Goal: Task Accomplishment & Management: Complete application form

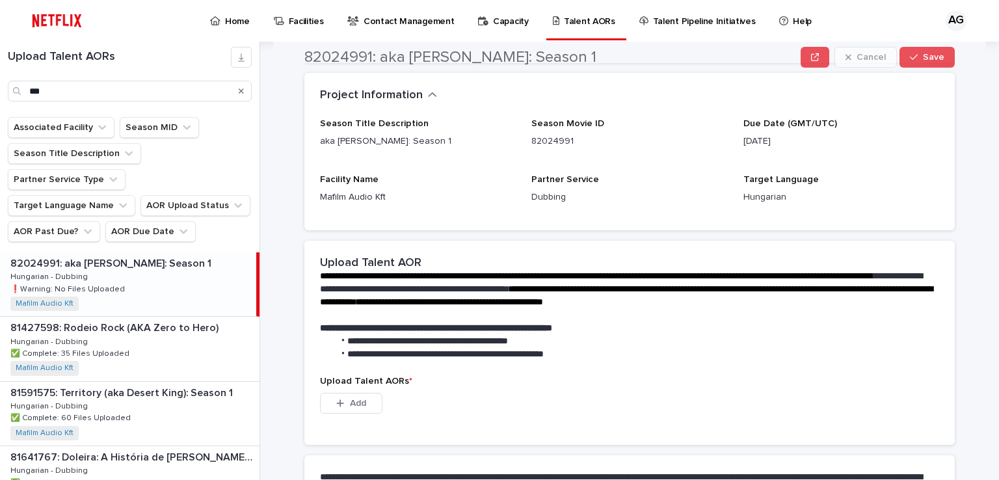
scroll to position [173, 0]
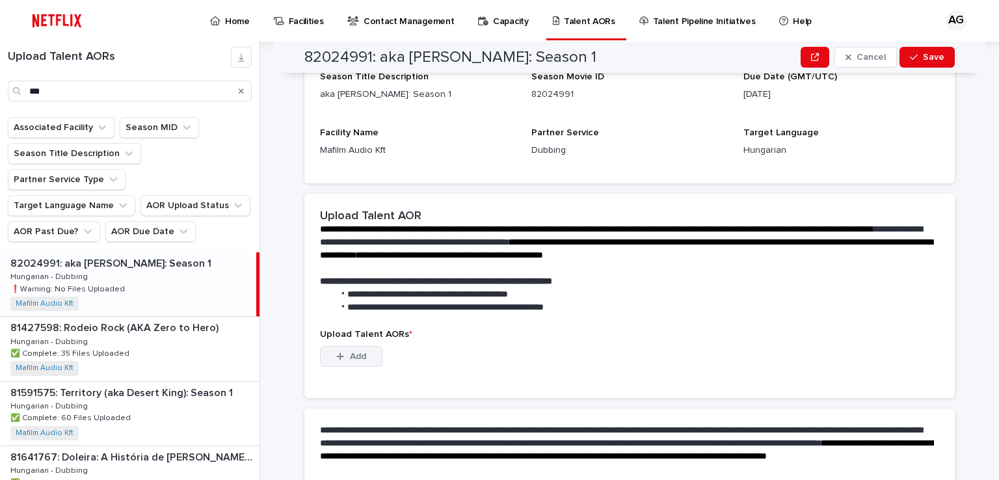
click at [362, 352] on button "Add" at bounding box center [351, 356] width 62 height 21
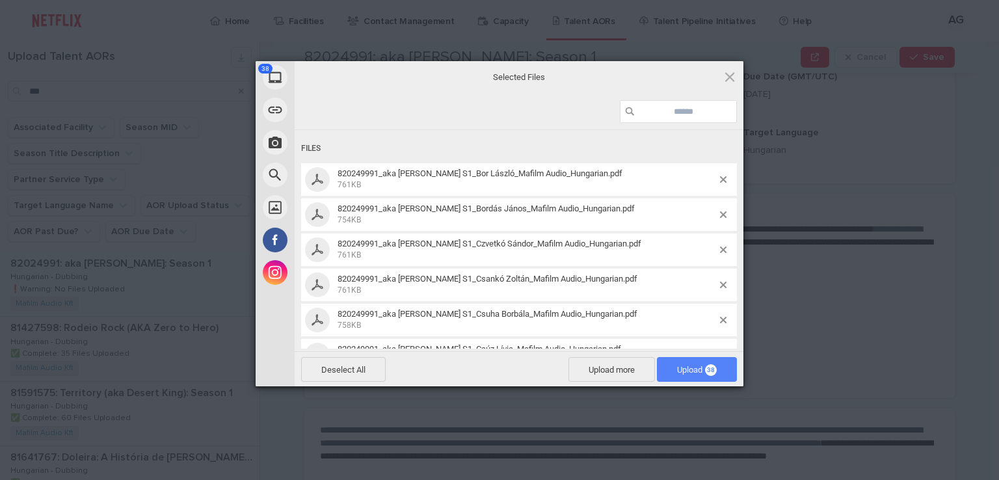
click at [700, 373] on span "Upload 38" at bounding box center [697, 370] width 40 height 10
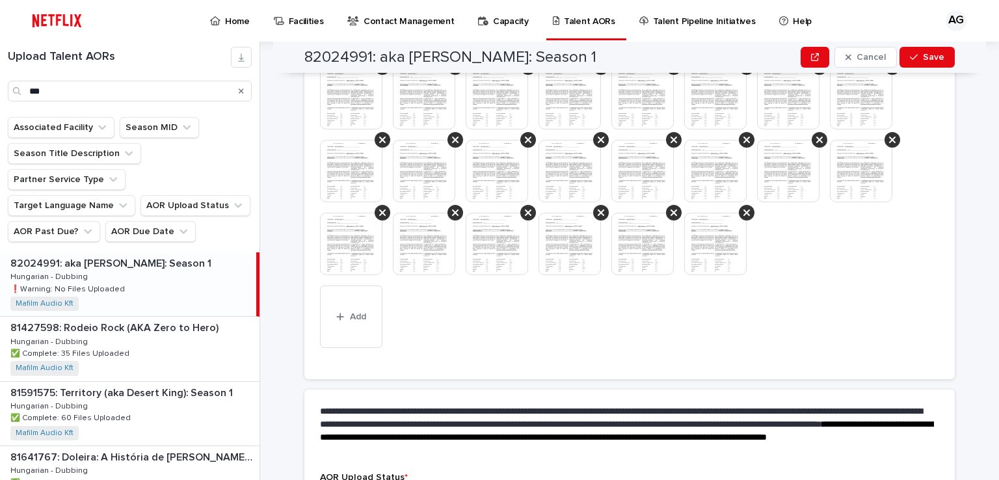
scroll to position [642, 0]
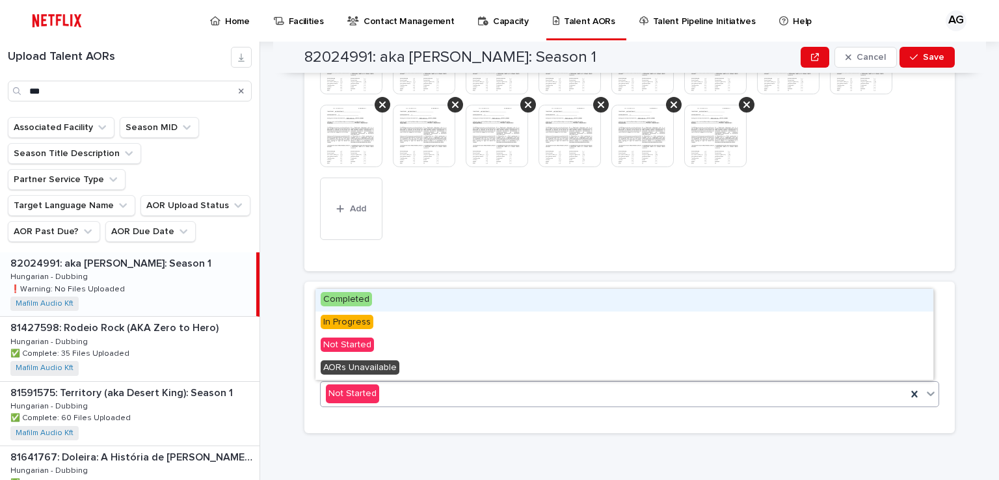
click at [355, 302] on span "Completed" at bounding box center [346, 299] width 51 height 14
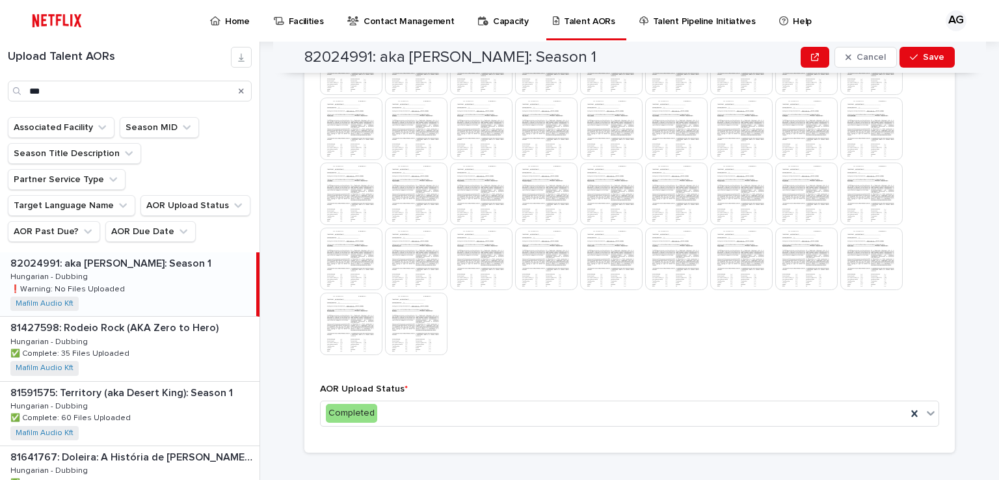
scroll to position [466, 0]
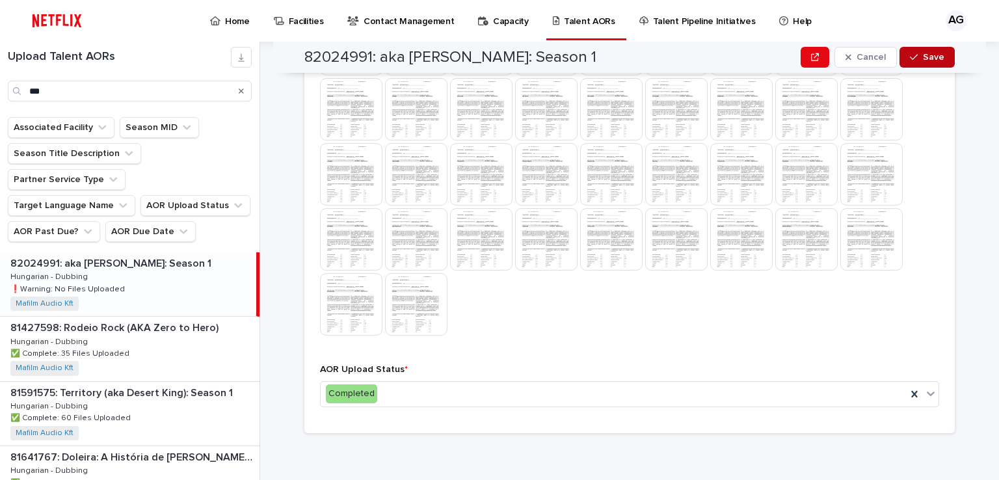
click at [923, 60] on span "Save" at bounding box center [933, 57] width 21 height 9
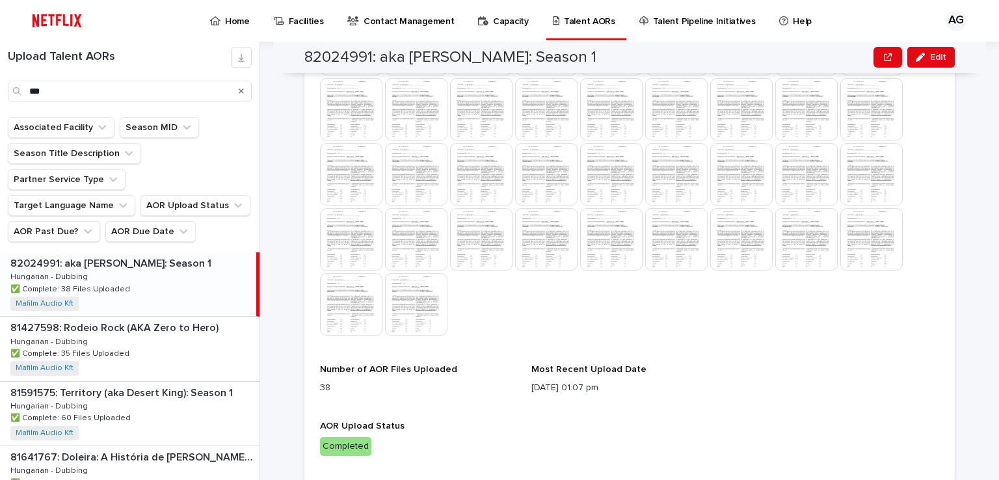
scroll to position [458, 0]
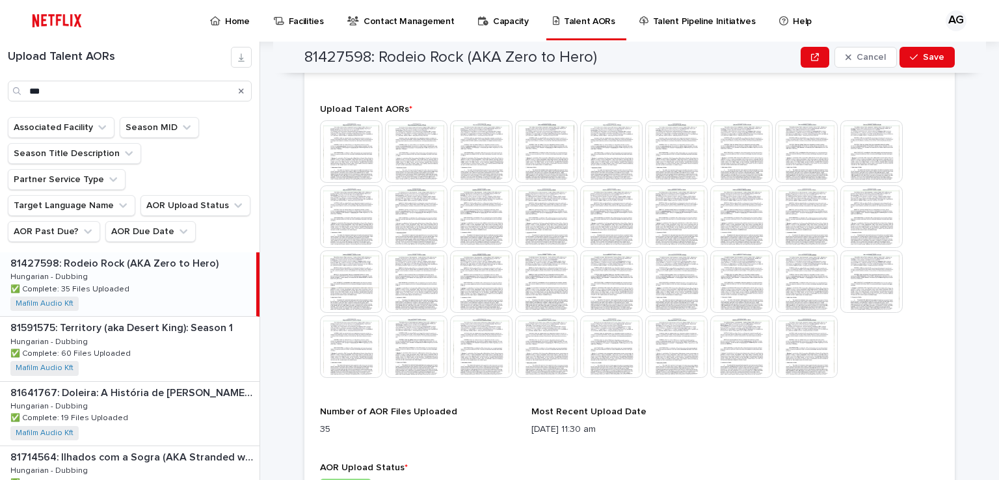
click at [358, 153] on img at bounding box center [351, 151] width 62 height 62
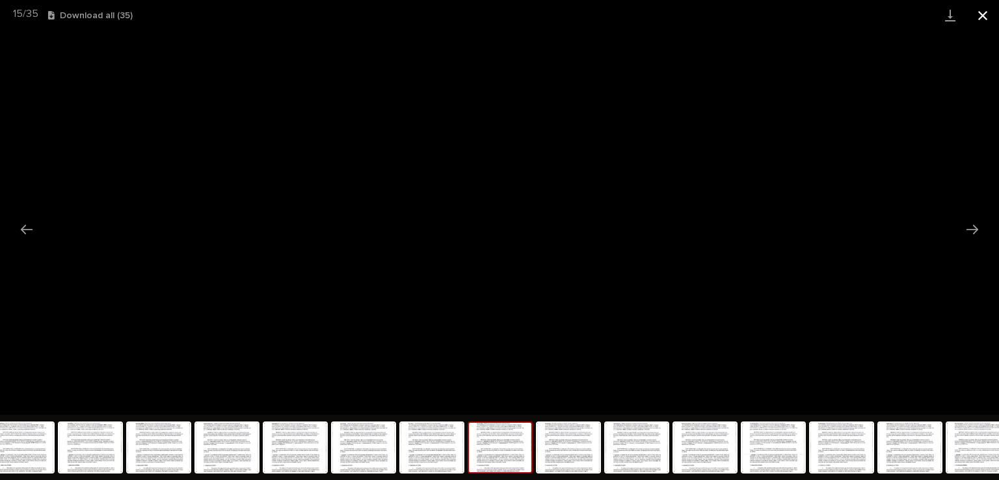
click at [980, 14] on button "Close gallery" at bounding box center [982, 15] width 33 height 31
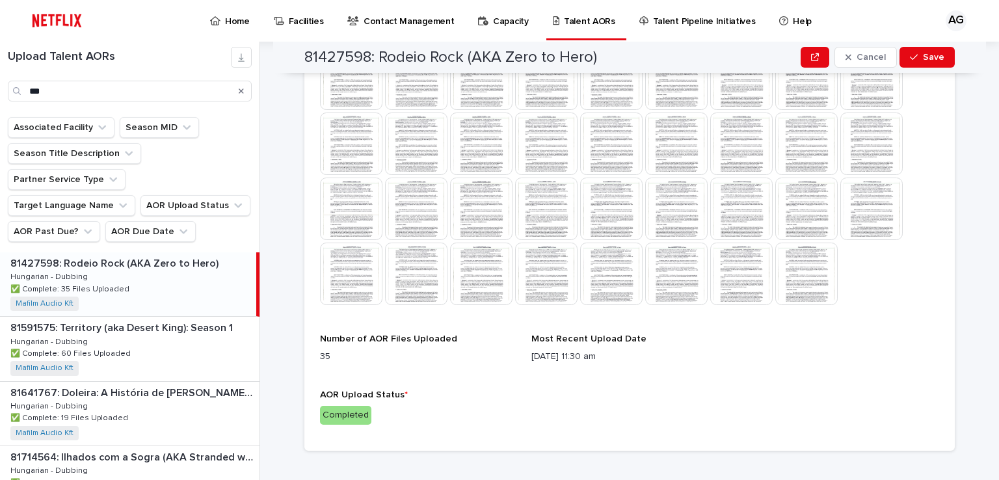
scroll to position [531, 0]
click at [806, 262] on img at bounding box center [806, 274] width 62 height 62
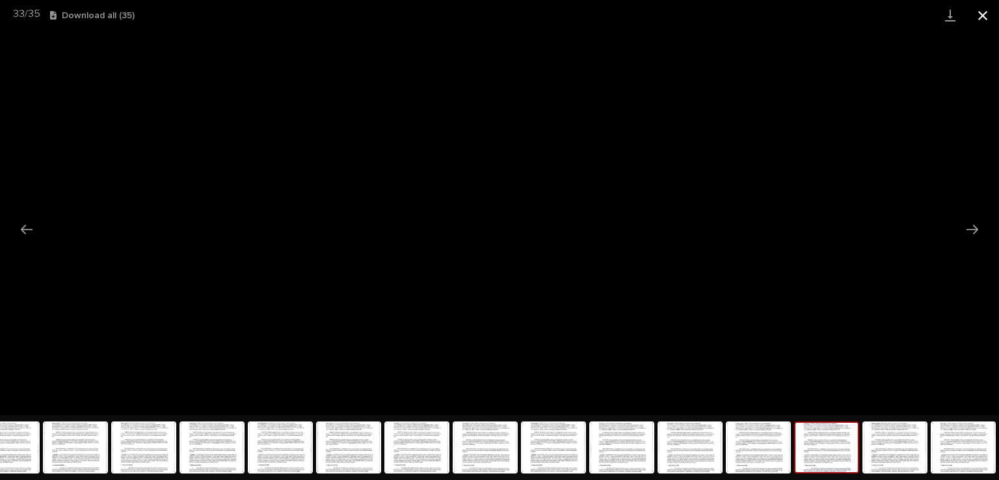
click at [982, 14] on button "Close gallery" at bounding box center [982, 15] width 33 height 31
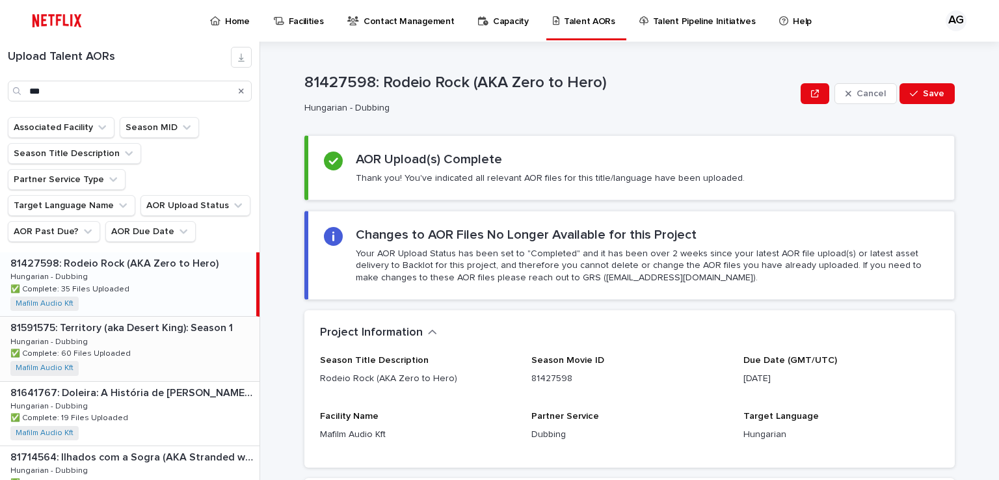
scroll to position [173, 0]
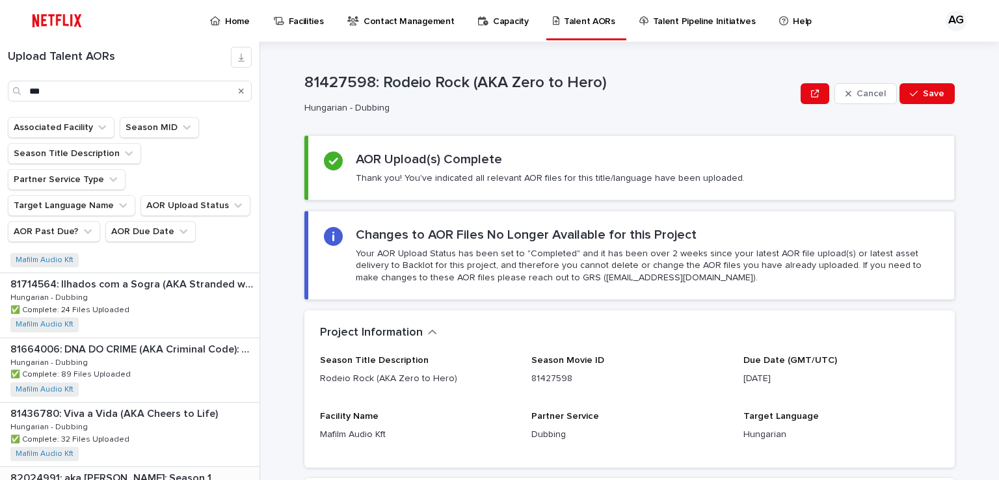
click at [125, 469] on p "82024991: aka [PERSON_NAME]: Season 1" at bounding box center [112, 476] width 204 height 15
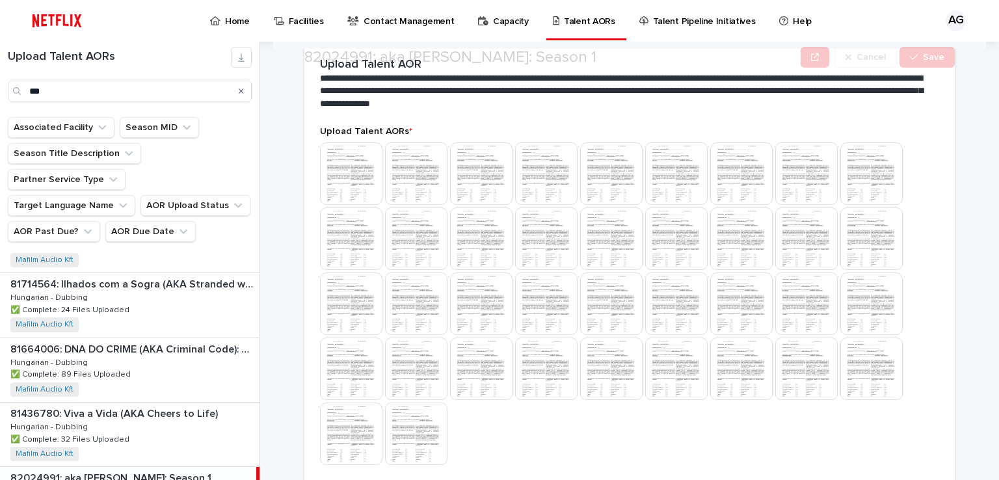
scroll to position [347, 0]
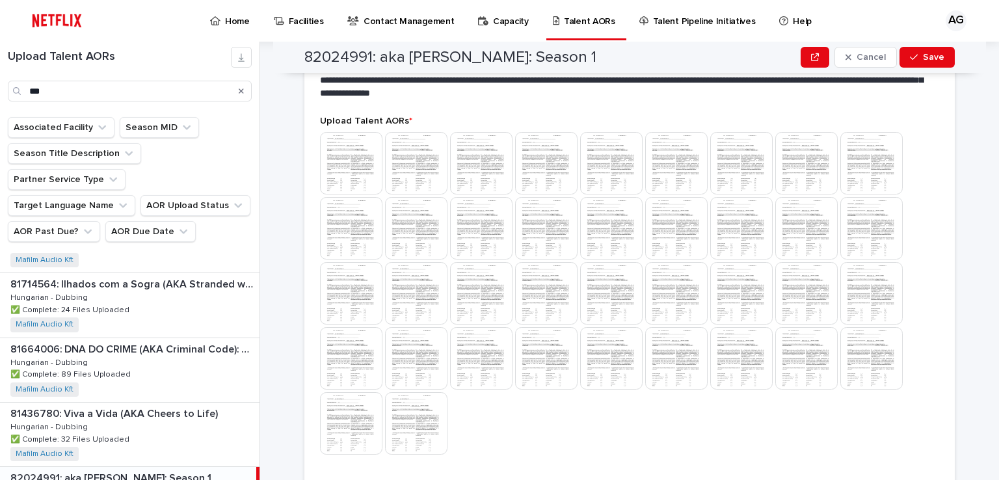
click at [358, 155] on img at bounding box center [351, 163] width 62 height 62
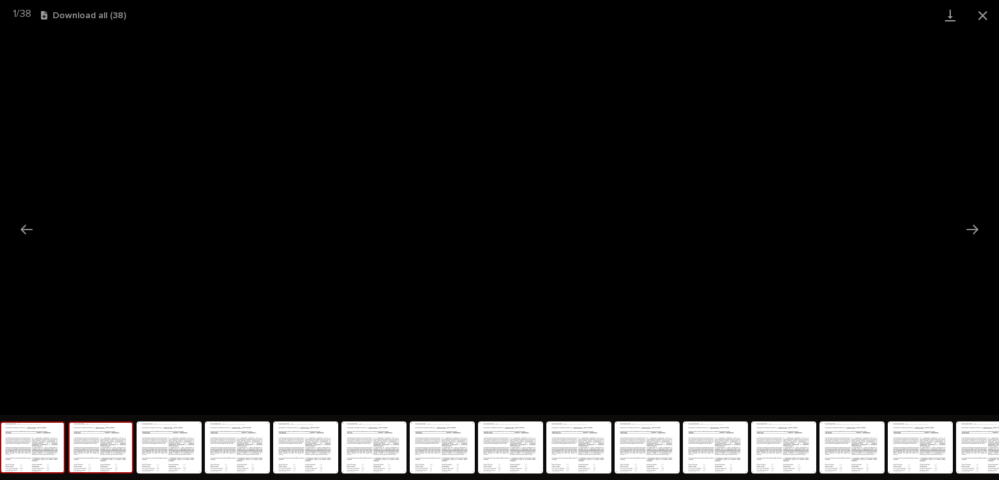
click at [101, 460] on img at bounding box center [101, 447] width 62 height 49
click at [982, 11] on button "Close gallery" at bounding box center [982, 15] width 33 height 31
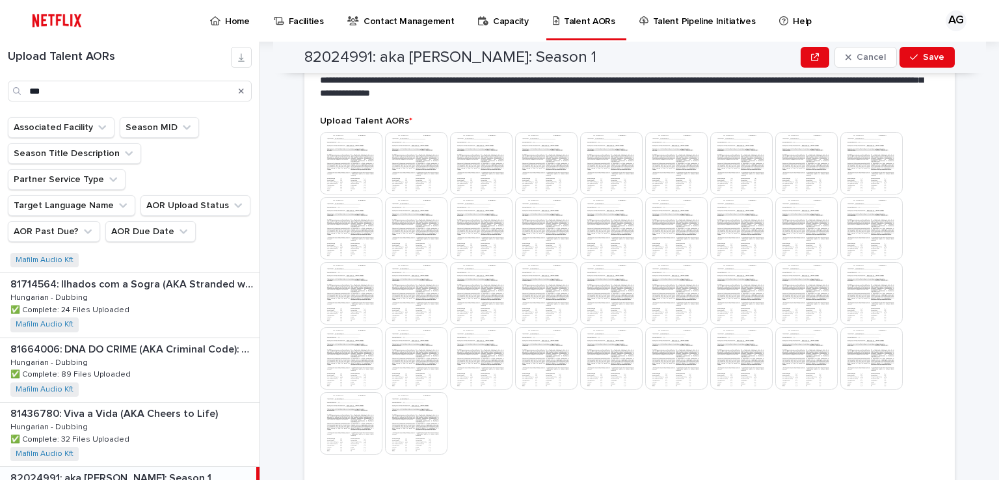
click at [436, 423] on img at bounding box center [416, 423] width 62 height 62
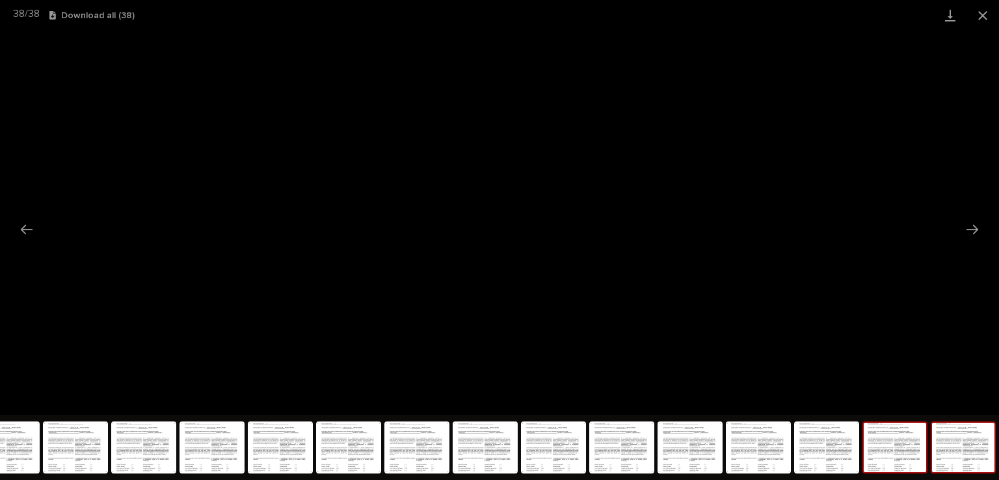
click at [900, 454] on img at bounding box center [894, 447] width 62 height 49
click at [847, 460] on img at bounding box center [826, 447] width 62 height 49
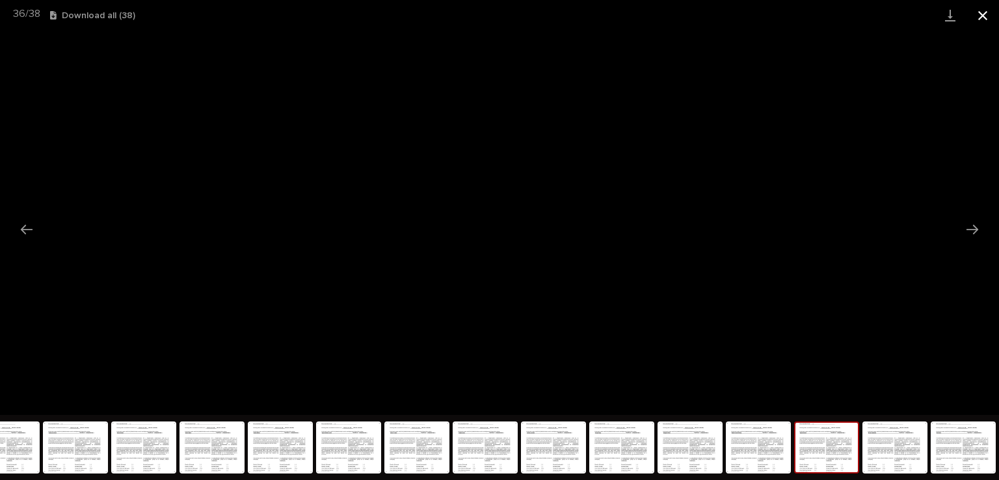
click at [984, 16] on button "Close gallery" at bounding box center [982, 15] width 33 height 31
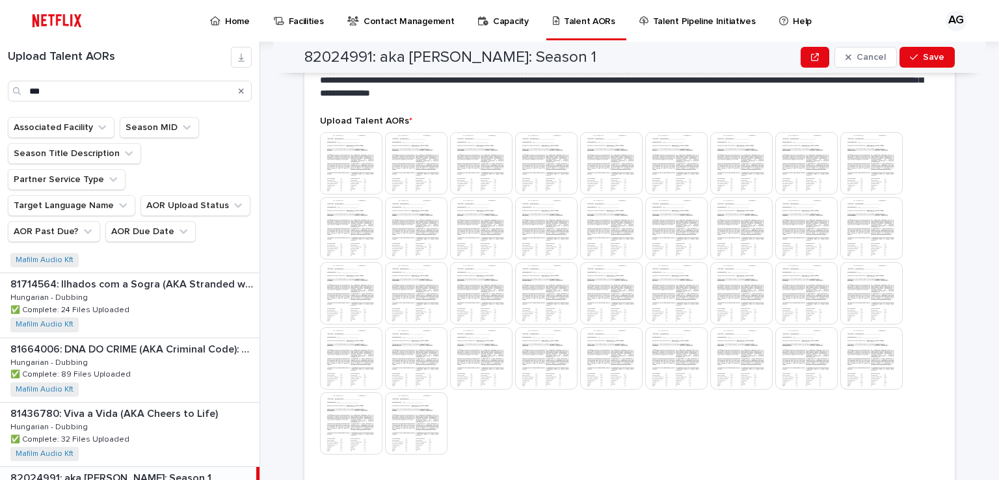
scroll to position [433, 0]
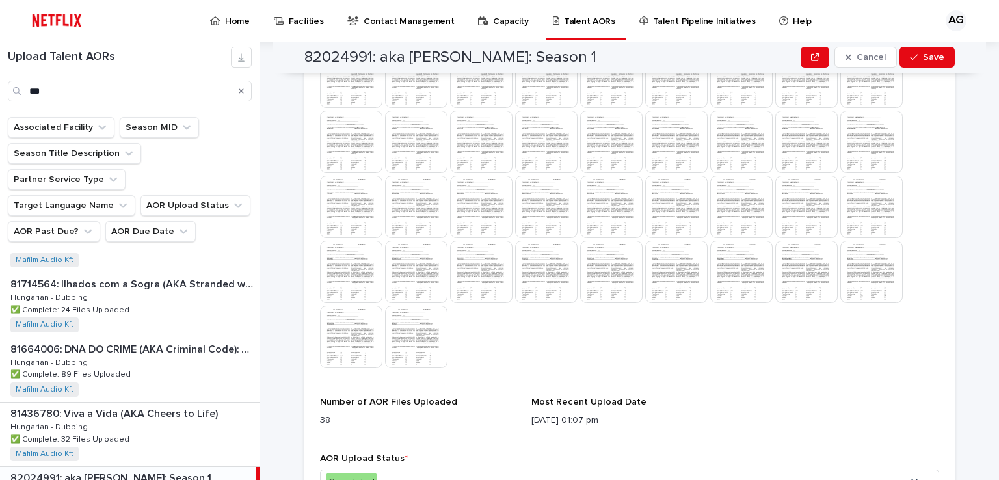
click at [866, 276] on img at bounding box center [871, 272] width 62 height 62
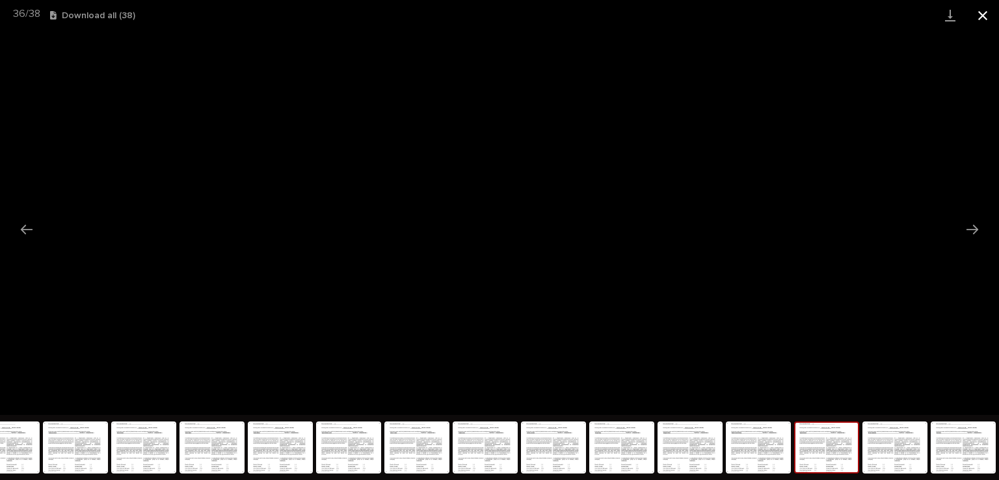
click at [987, 19] on button "Close gallery" at bounding box center [982, 15] width 33 height 31
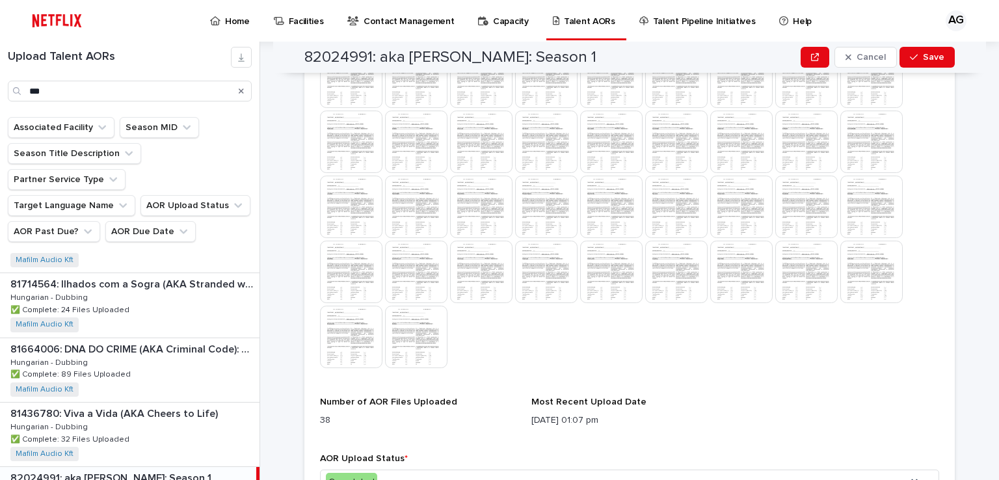
drag, startPoint x: 858, startPoint y: 273, endPoint x: 855, endPoint y: 324, distance: 51.4
click at [855, 324] on div at bounding box center [629, 208] width 619 height 325
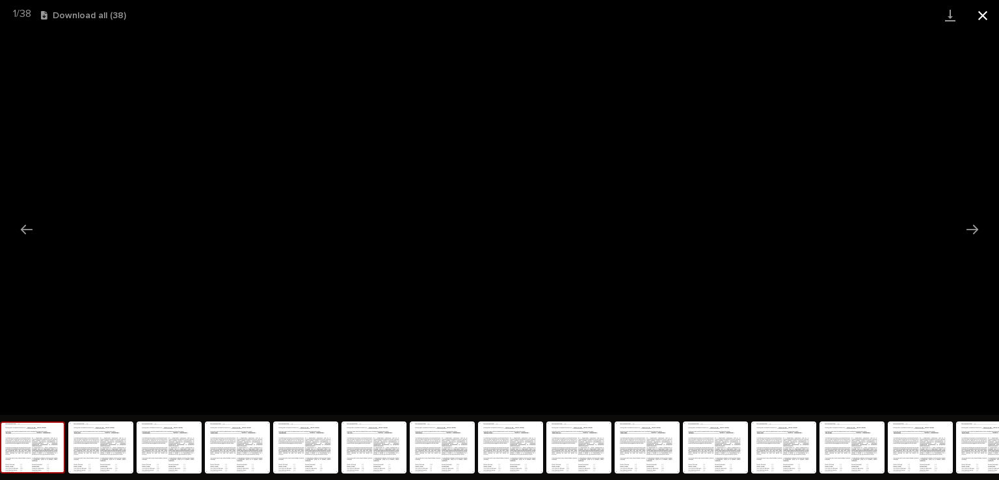
click at [990, 16] on button "Close gallery" at bounding box center [982, 15] width 33 height 31
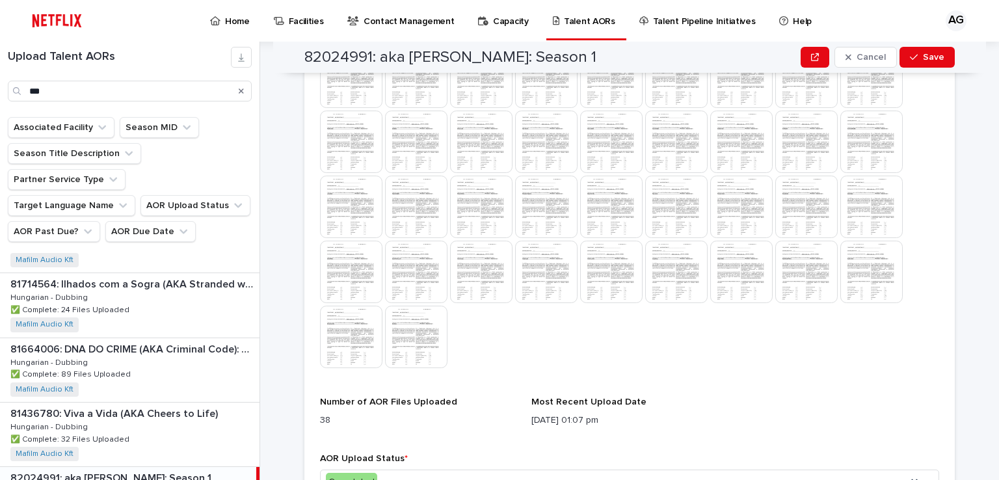
click at [861, 280] on img at bounding box center [871, 272] width 62 height 62
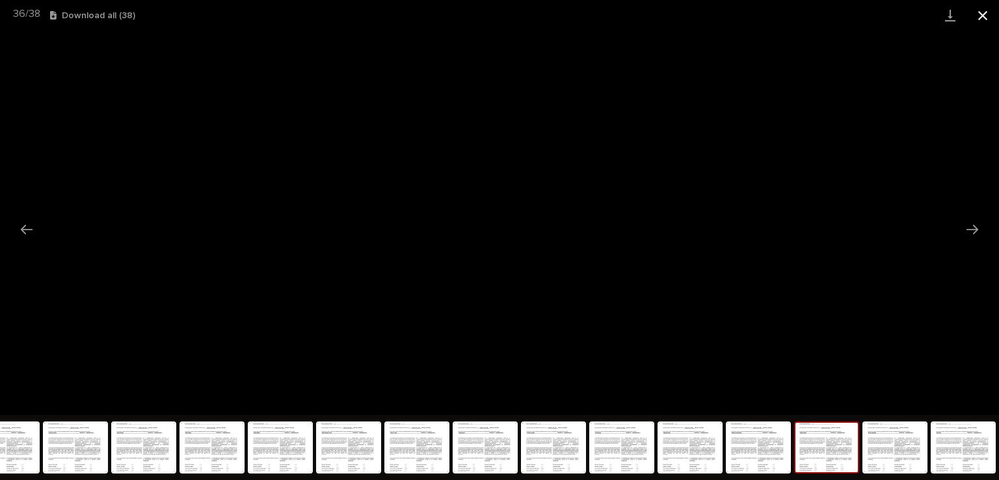
click at [986, 14] on button "Close gallery" at bounding box center [982, 15] width 33 height 31
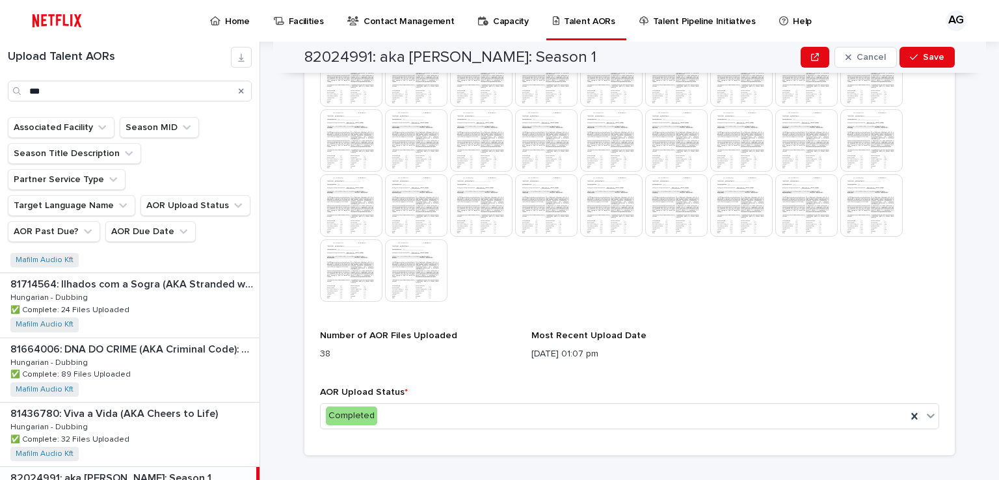
scroll to position [520, 0]
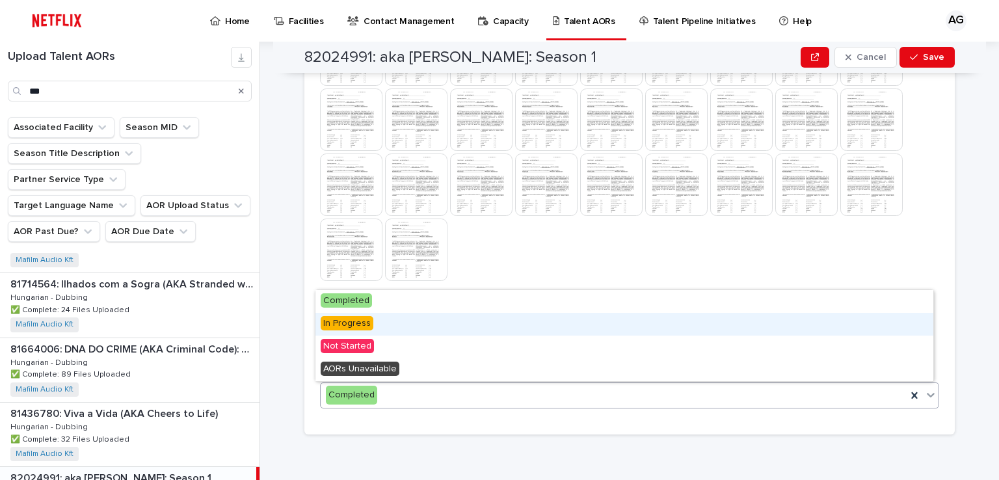
click at [351, 323] on span "In Progress" at bounding box center [347, 323] width 53 height 14
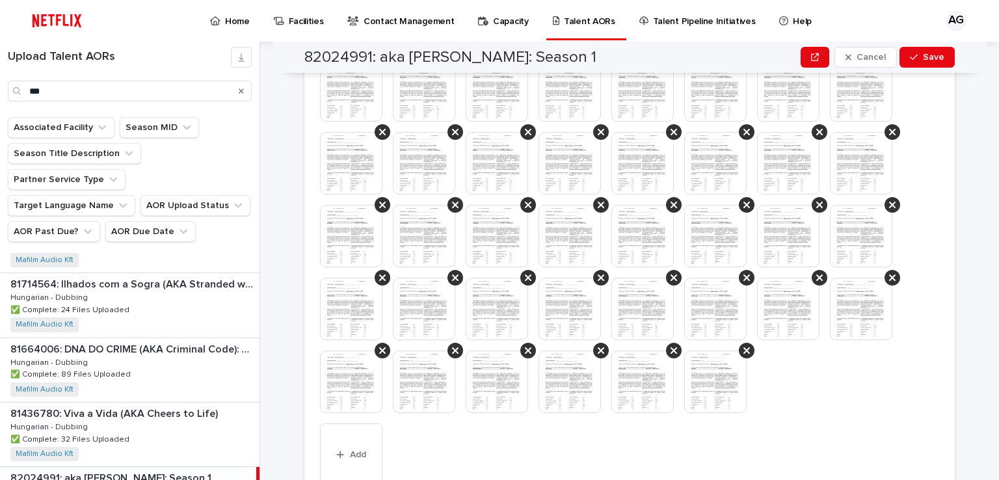
scroll to position [494, 0]
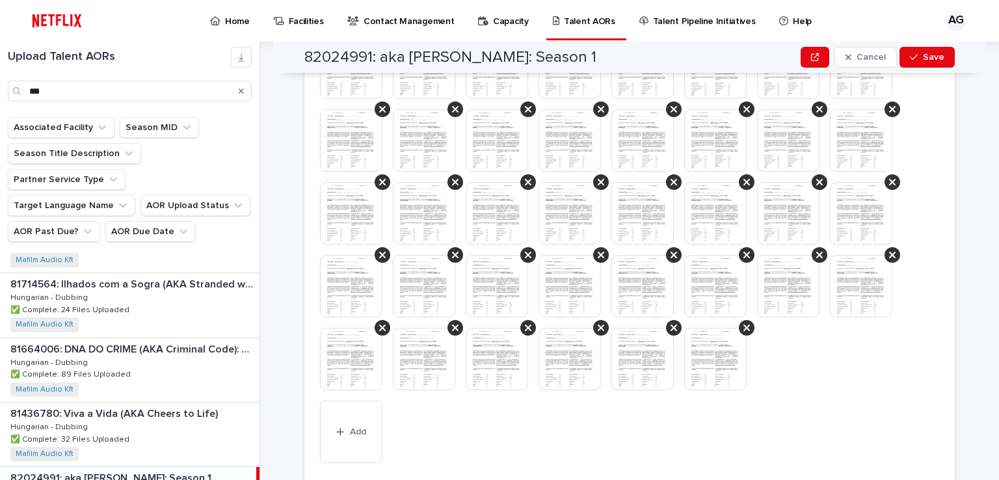
click at [704, 367] on img at bounding box center [715, 359] width 62 height 62
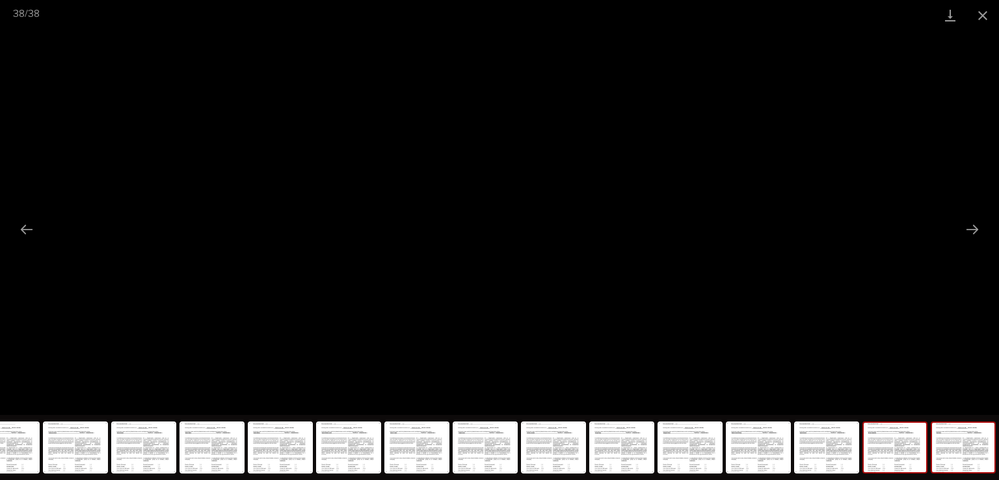
click at [902, 451] on img at bounding box center [894, 447] width 62 height 49
click at [837, 452] on img at bounding box center [826, 447] width 62 height 49
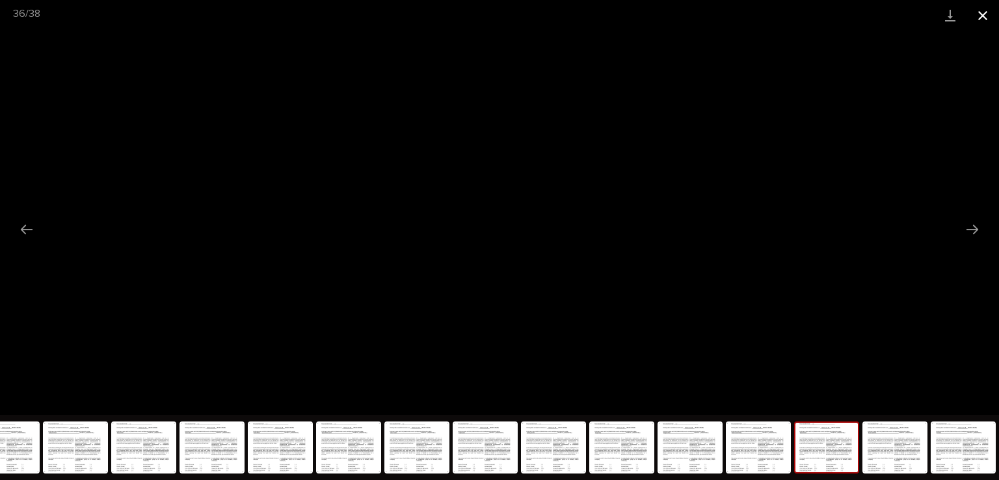
click at [986, 16] on button "Close gallery" at bounding box center [982, 15] width 33 height 31
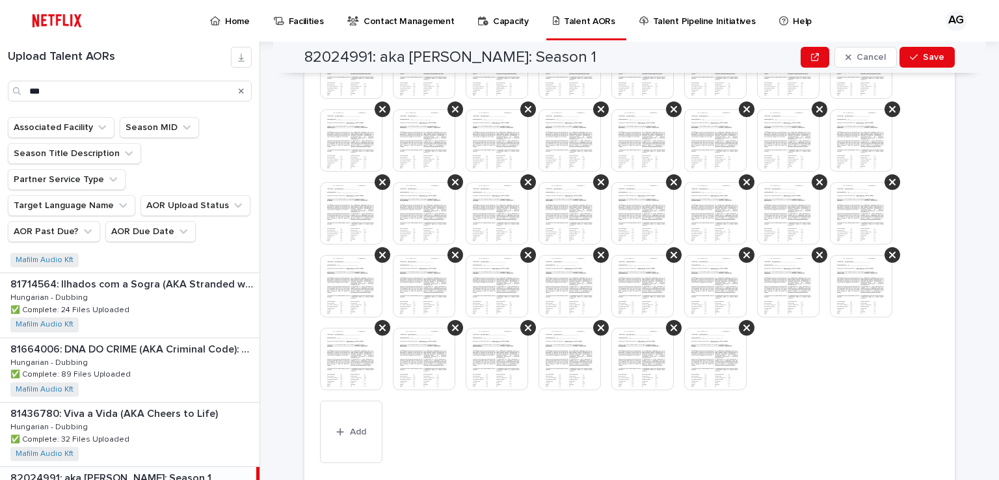
click at [560, 362] on img at bounding box center [569, 359] width 62 height 62
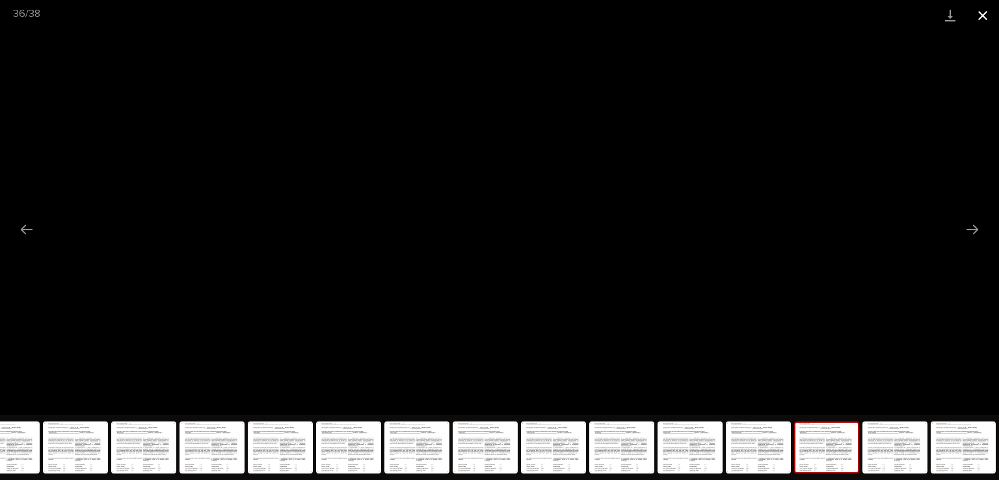
click at [988, 11] on button "Close gallery" at bounding box center [982, 15] width 33 height 31
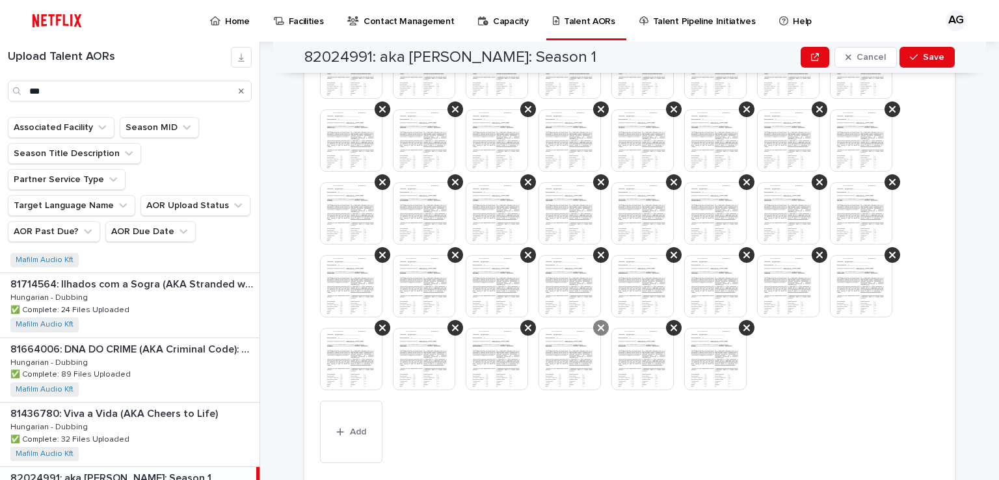
click at [598, 326] on icon at bounding box center [601, 327] width 7 height 10
click at [355, 432] on span "Add" at bounding box center [358, 431] width 16 height 9
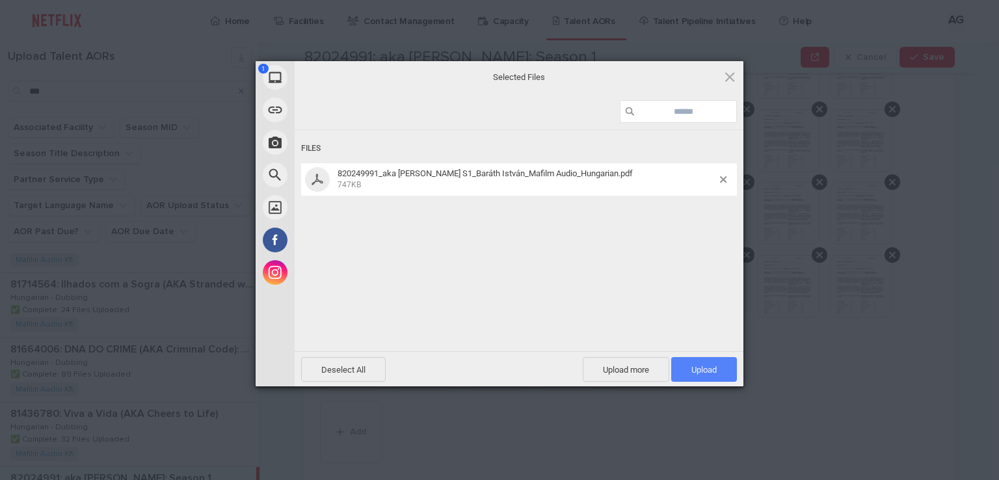
click at [705, 370] on span "Upload 1" at bounding box center [703, 370] width 25 height 10
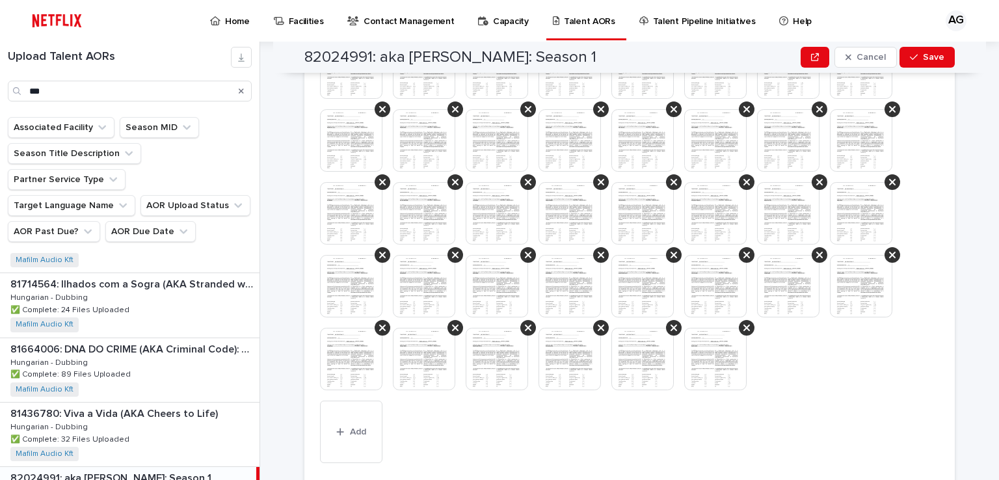
click at [492, 365] on img at bounding box center [497, 359] width 62 height 62
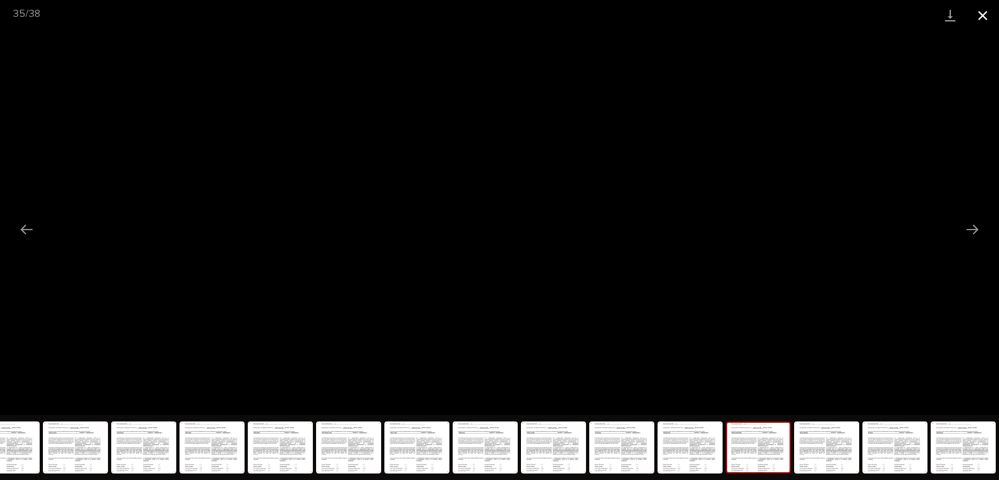
click at [982, 16] on button "Close gallery" at bounding box center [982, 15] width 33 height 31
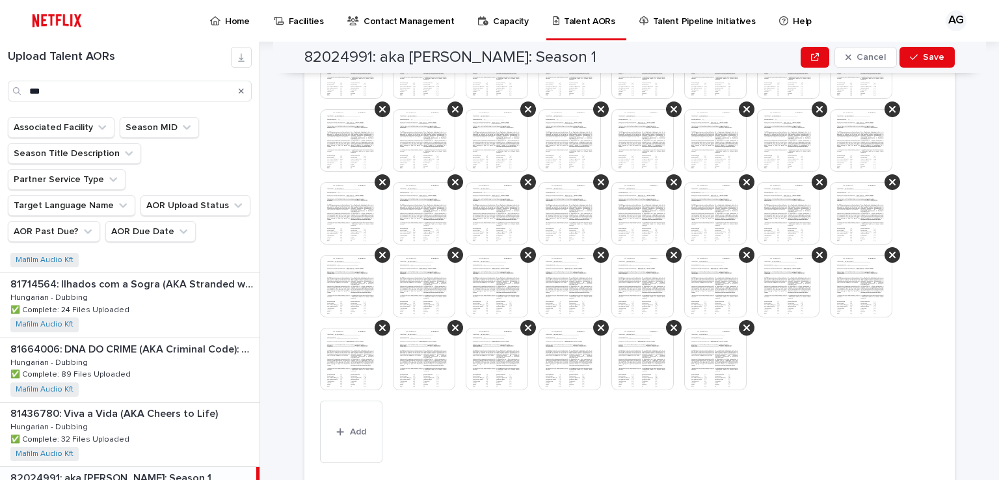
click at [633, 432] on div "This file cannot be opened Download File Add" at bounding box center [629, 252] width 619 height 432
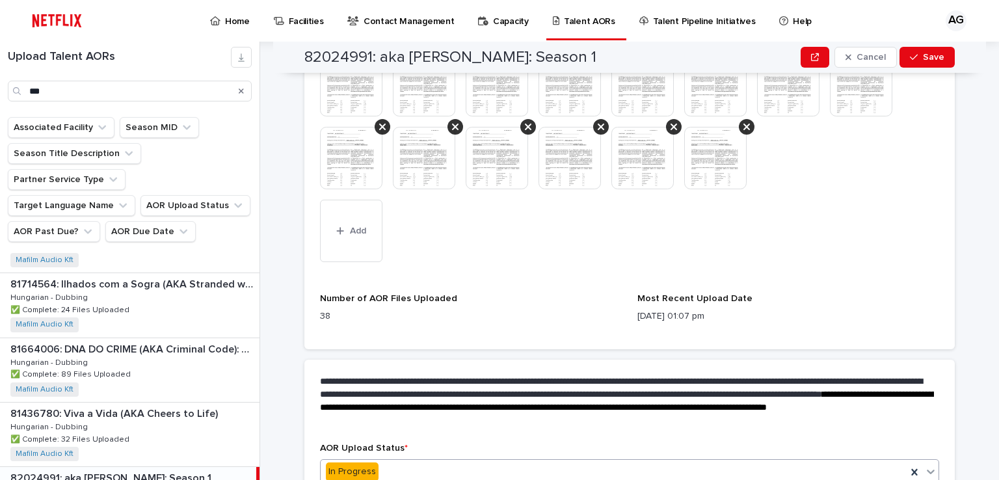
scroll to position [772, 0]
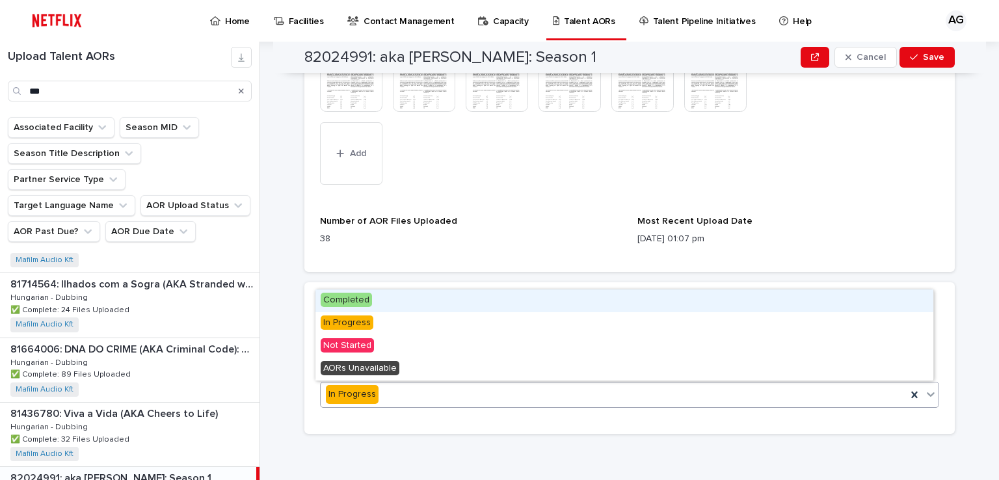
click at [362, 300] on span "Completed" at bounding box center [346, 300] width 51 height 14
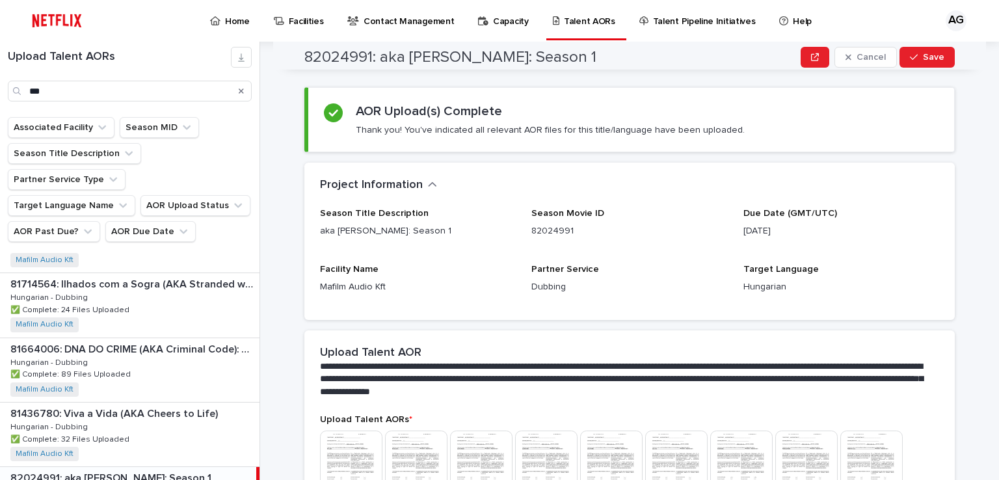
scroll to position [0, 0]
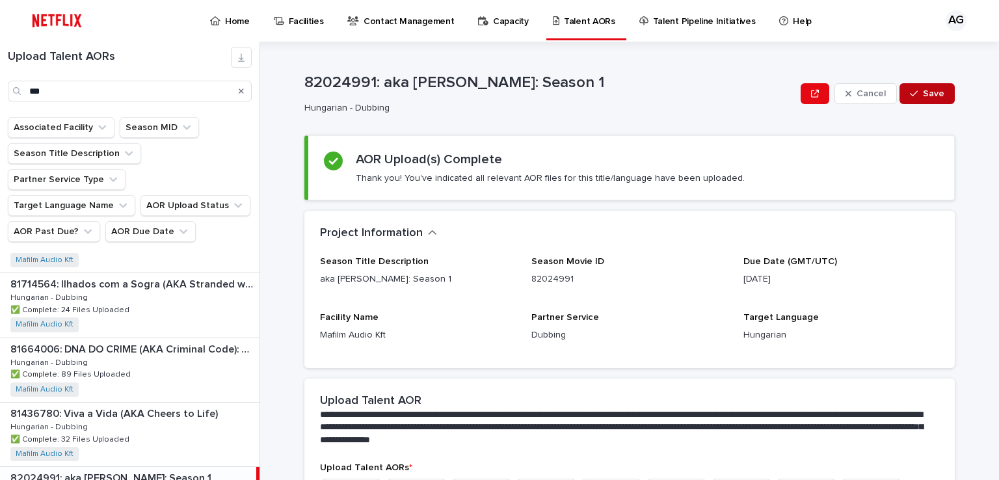
click at [923, 93] on span "Save" at bounding box center [933, 93] width 21 height 9
